Goal: Information Seeking & Learning: Learn about a topic

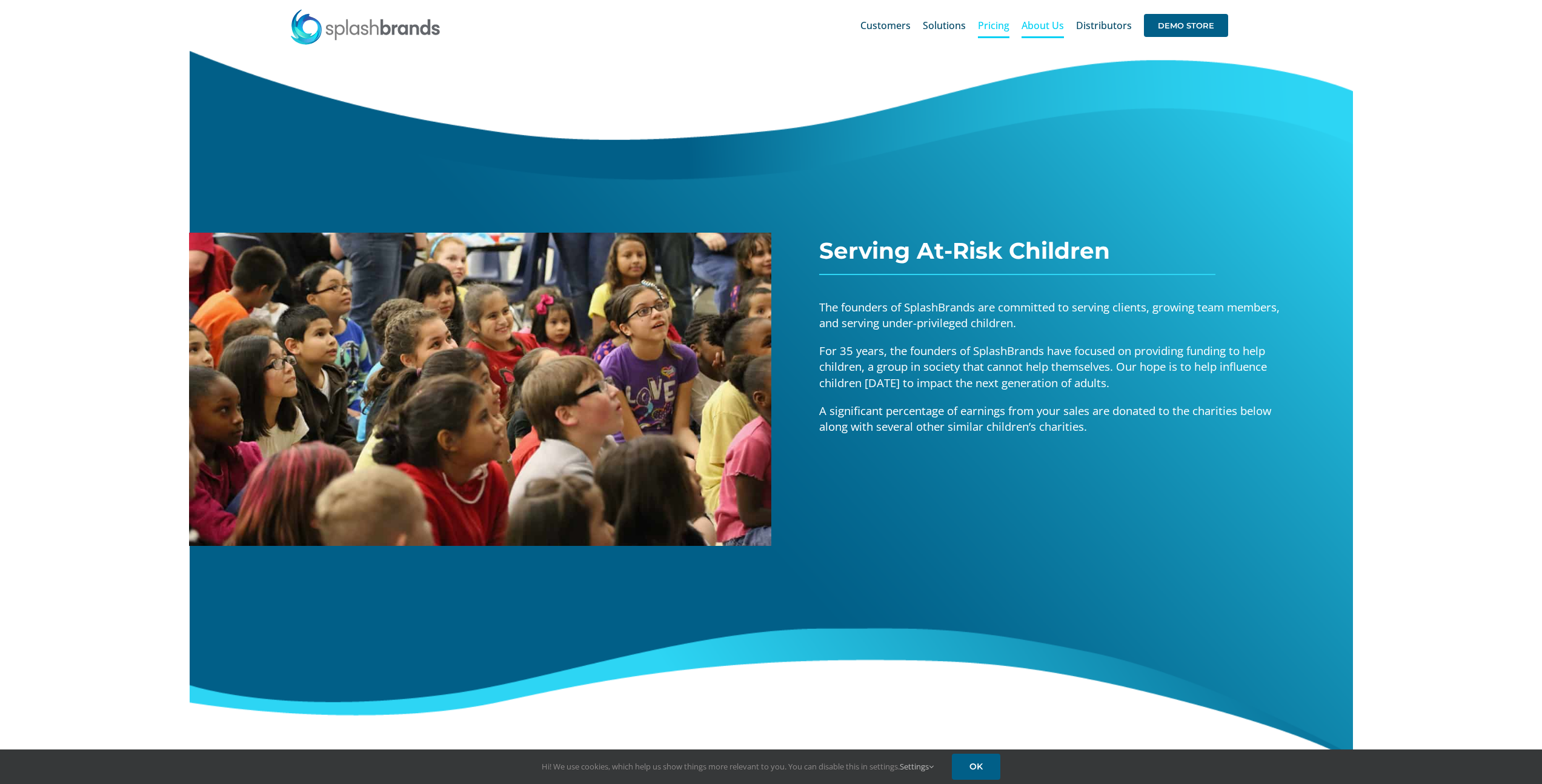
click at [1000, 29] on span "Pricing" at bounding box center [994, 25] width 32 height 10
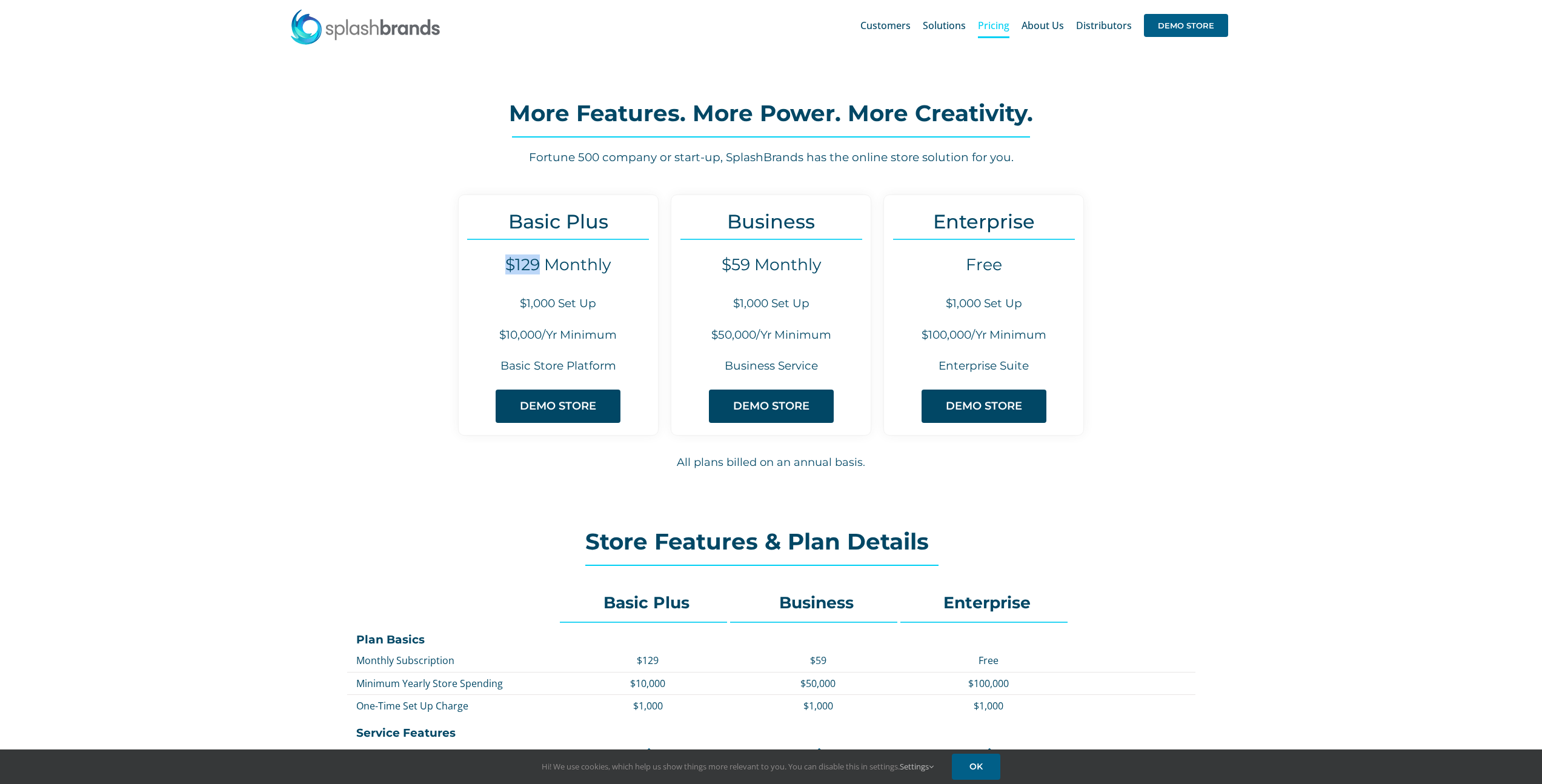
drag, startPoint x: 541, startPoint y: 269, endPoint x: 449, endPoint y: 274, distance: 92.1
click at [449, 274] on div "Basic Plus $129 Monthly $1,000 Set Up $10,000/Yr Minimum Basic Store Platform D…" at bounding box center [771, 345] width 851 height 301
click at [588, 333] on h6 "$10,000/Yr Minimum" at bounding box center [558, 335] width 200 height 17
click at [1252, 349] on div "Basic Plus $129 Monthly $1,000 Set Up $10,000/Yr Minimum Basic Store Platform D…" at bounding box center [771, 337] width 1163 height 317
